Goal: Task Accomplishment & Management: Manage account settings

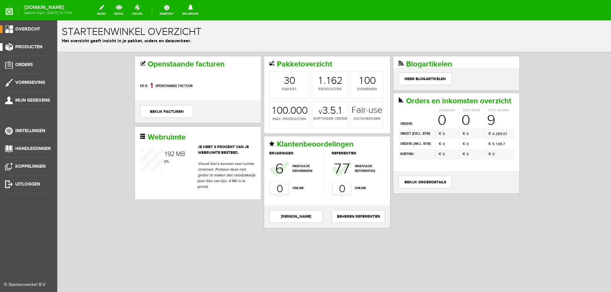
click at [32, 49] on span "Producten" at bounding box center [28, 46] width 27 height 5
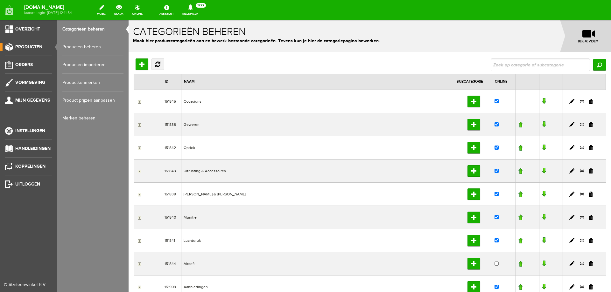
click at [90, 44] on link "Producten beheren" at bounding box center [92, 47] width 61 height 18
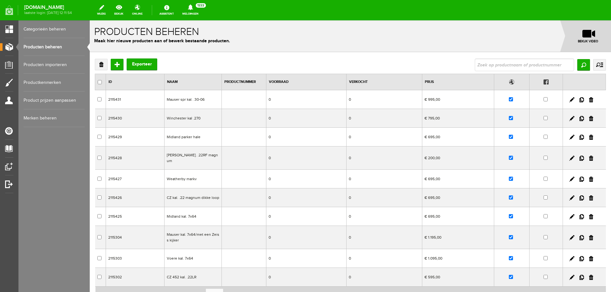
click at [489, 65] on input "text" at bounding box center [524, 65] width 99 height 13
type input "meindl"
click at [577, 64] on input "Zoeken" at bounding box center [583, 64] width 13 height 11
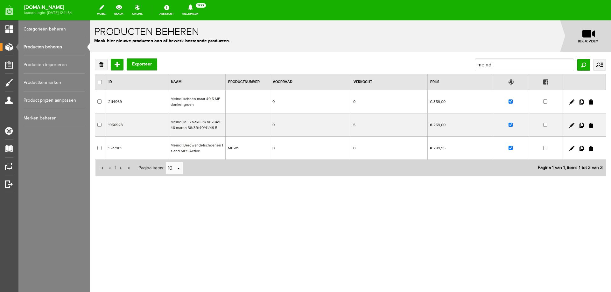
click at [428, 104] on td "€ 359,00" at bounding box center [461, 101] width 66 height 23
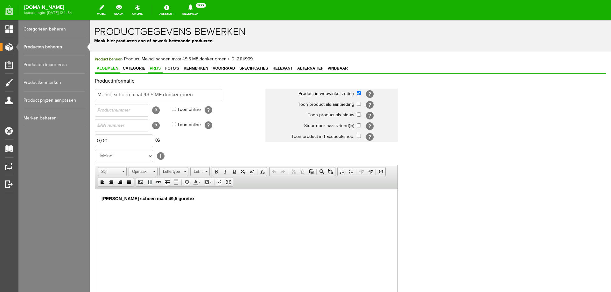
click at [155, 68] on span "Prijs" at bounding box center [155, 68] width 15 height 4
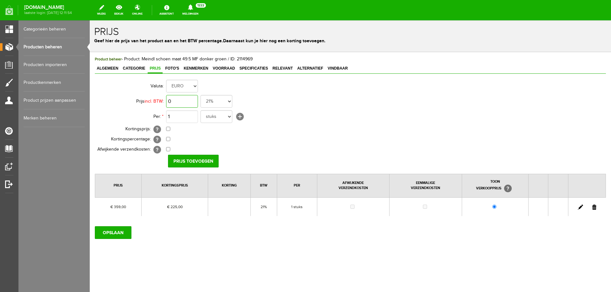
click at [187, 99] on input "0" at bounding box center [182, 101] width 32 height 13
type input "€ 359,00"
click at [169, 128] on input "checkbox" at bounding box center [168, 129] width 4 height 4
checkbox input "true"
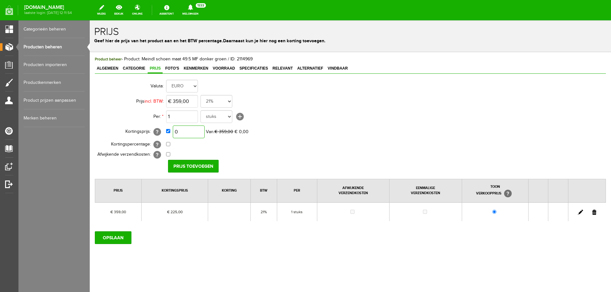
click at [192, 129] on input "0" at bounding box center [189, 132] width 32 height 13
type input "€ 200,00"
click at [201, 166] on input "Prijs toevoegen" at bounding box center [193, 166] width 51 height 13
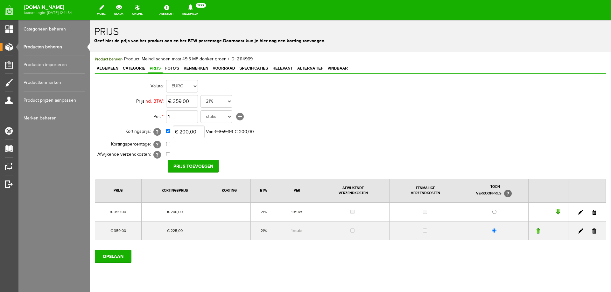
click at [592, 232] on link at bounding box center [594, 231] width 4 height 5
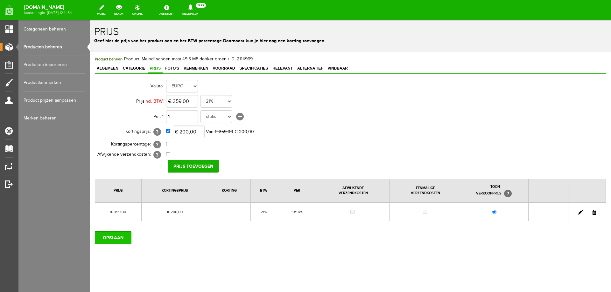
click at [108, 239] on input "OPSLAAN" at bounding box center [113, 238] width 37 height 13
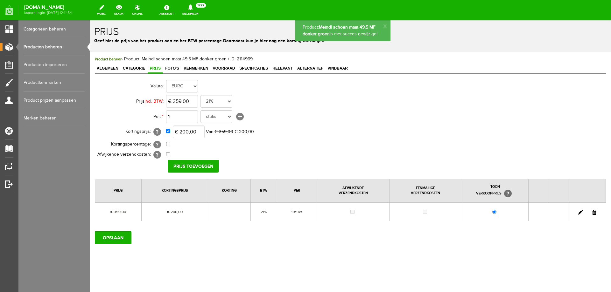
click at [59, 47] on link "Producten beheren" at bounding box center [54, 47] width 61 height 18
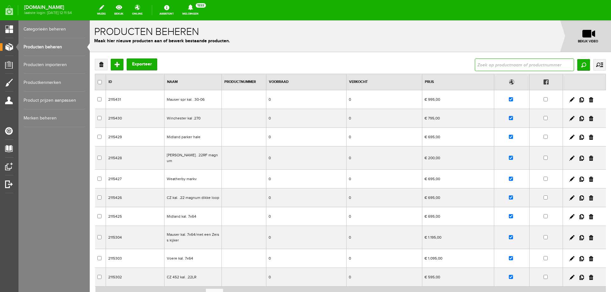
click at [516, 66] on input "text" at bounding box center [524, 65] width 99 height 13
type input "meindl"
click at [581, 66] on input "Zoeken" at bounding box center [583, 64] width 13 height 11
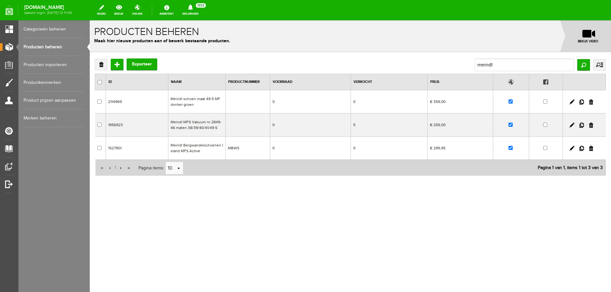
click at [211, 129] on td "Meindl MFS Vakuum nr 2849-46 maten 38/39/40/41/49.5" at bounding box center [196, 125] width 57 height 23
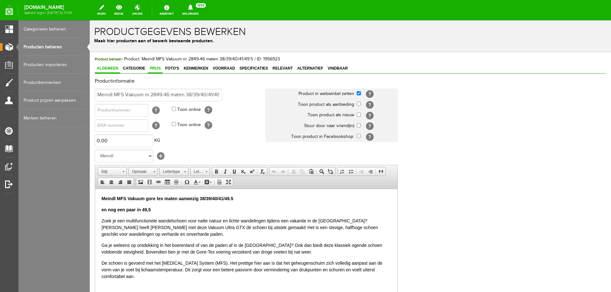
click at [160, 68] on span "Prijs" at bounding box center [155, 68] width 15 height 4
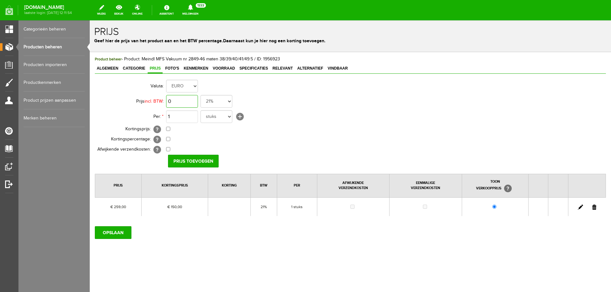
click at [189, 100] on input "0" at bounding box center [182, 101] width 32 height 13
type input "€ 259,00"
click at [169, 129] on input "checkbox" at bounding box center [168, 129] width 4 height 4
checkbox input "true"
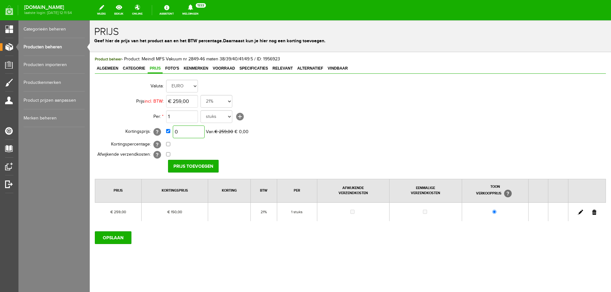
click at [190, 132] on input "0" at bounding box center [189, 132] width 32 height 13
type input "€ 125,00"
click at [197, 166] on input "Prijs toevoegen" at bounding box center [193, 166] width 51 height 13
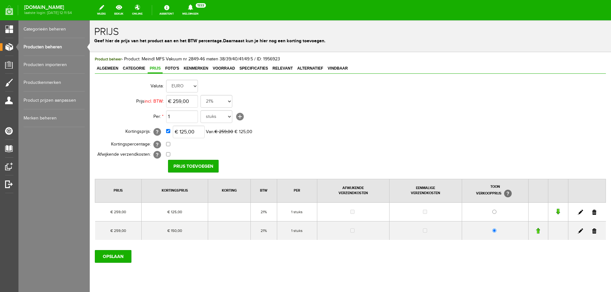
click at [592, 230] on link at bounding box center [594, 231] width 4 height 5
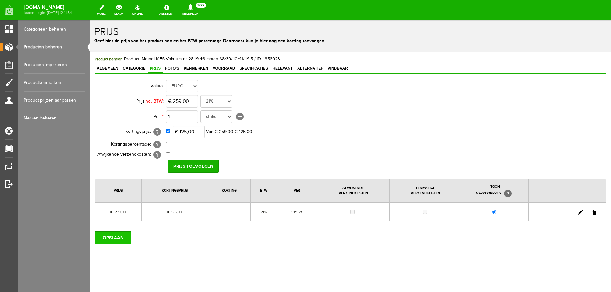
click at [122, 236] on input "OPSLAAN" at bounding box center [113, 238] width 37 height 13
